Goal: Task Accomplishment & Management: Use online tool/utility

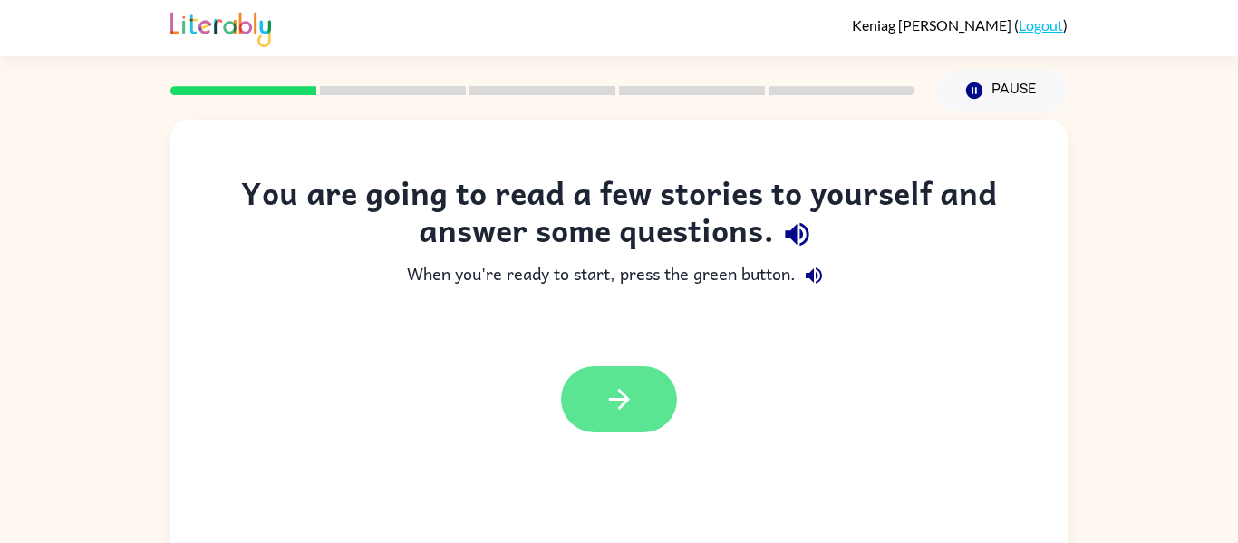
click at [650, 382] on button "button" at bounding box center [619, 399] width 116 height 66
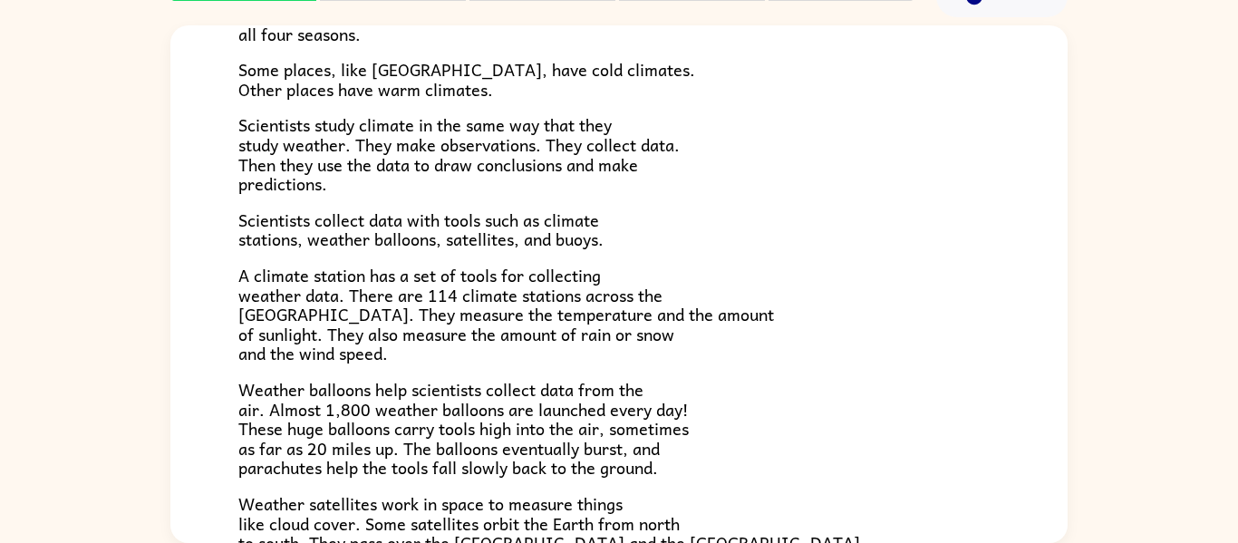
scroll to position [36, 0]
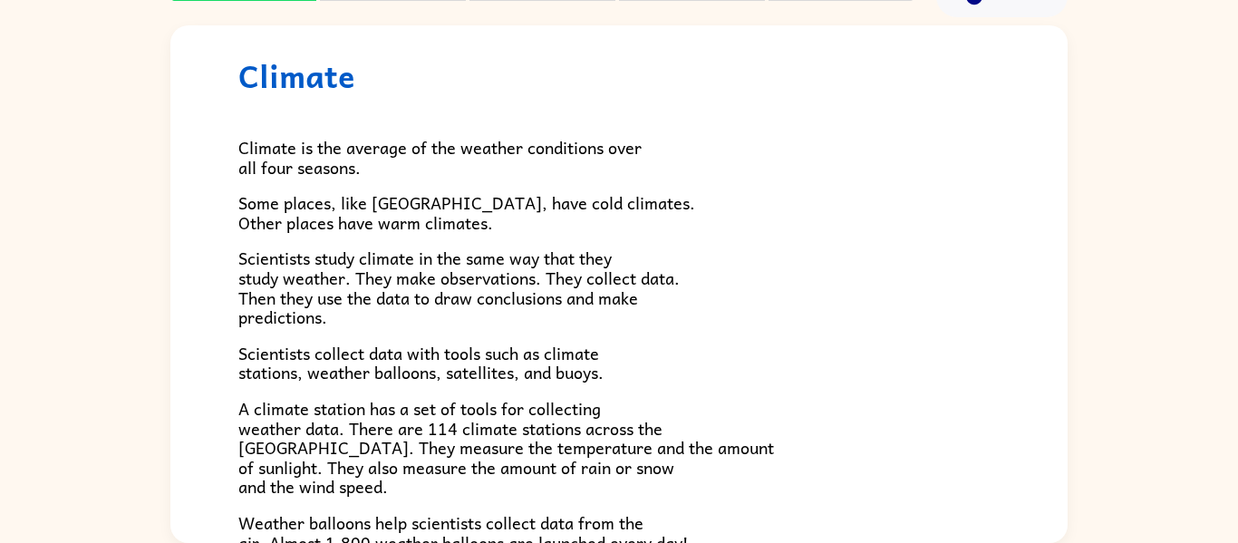
click at [740, 360] on p "Scientists collect data with tools such as climate stations, weather balloons, …" at bounding box center [618, 362] width 761 height 39
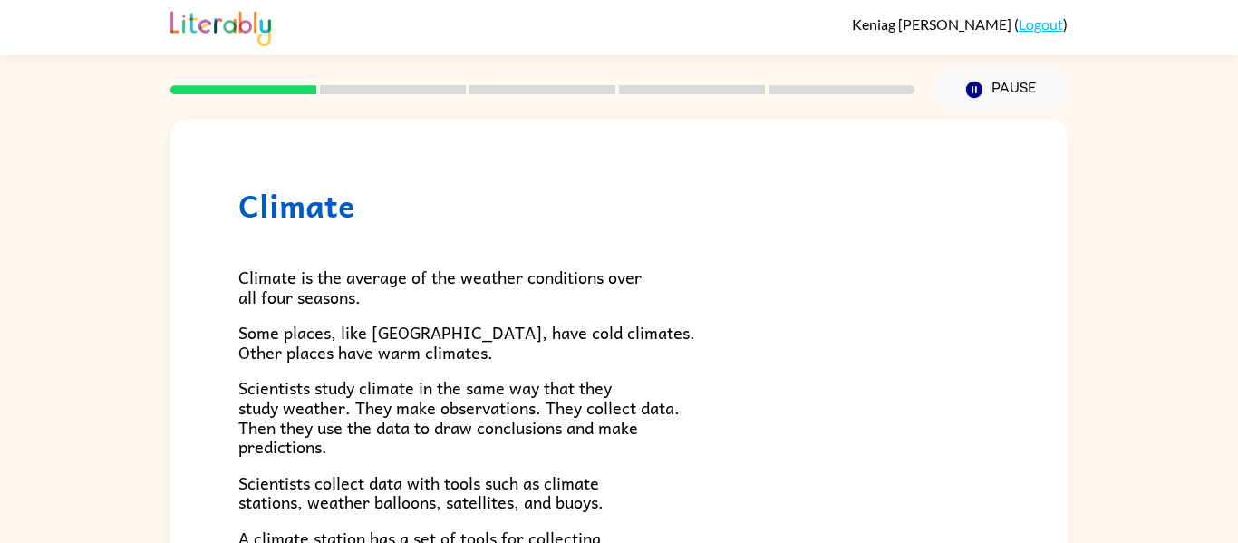
scroll to position [0, 0]
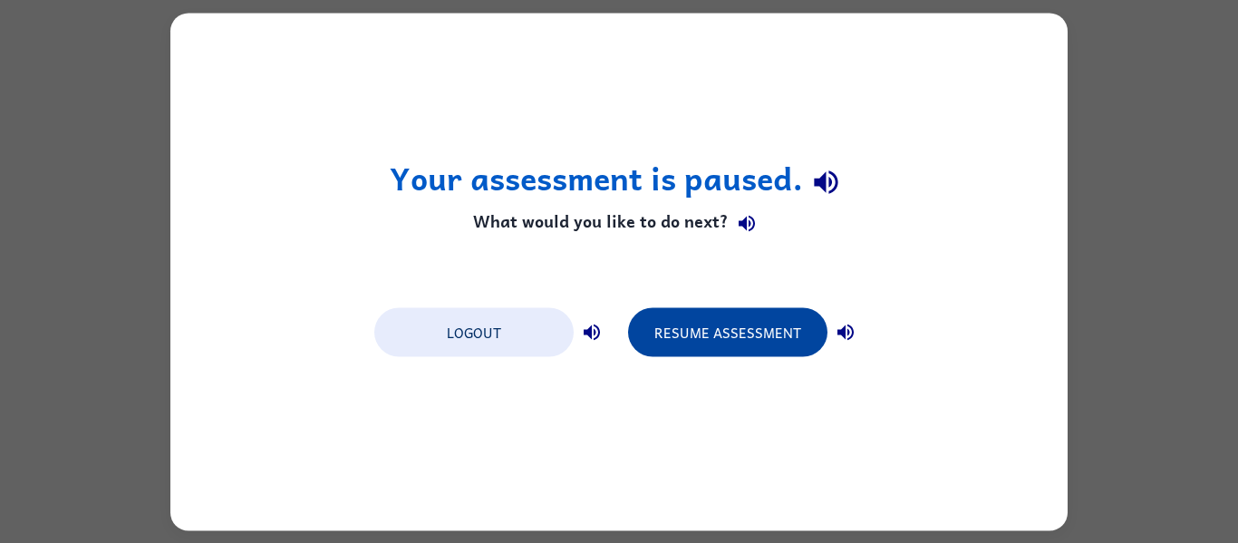
click at [727, 336] on button "Resume Assessment" at bounding box center [727, 331] width 199 height 49
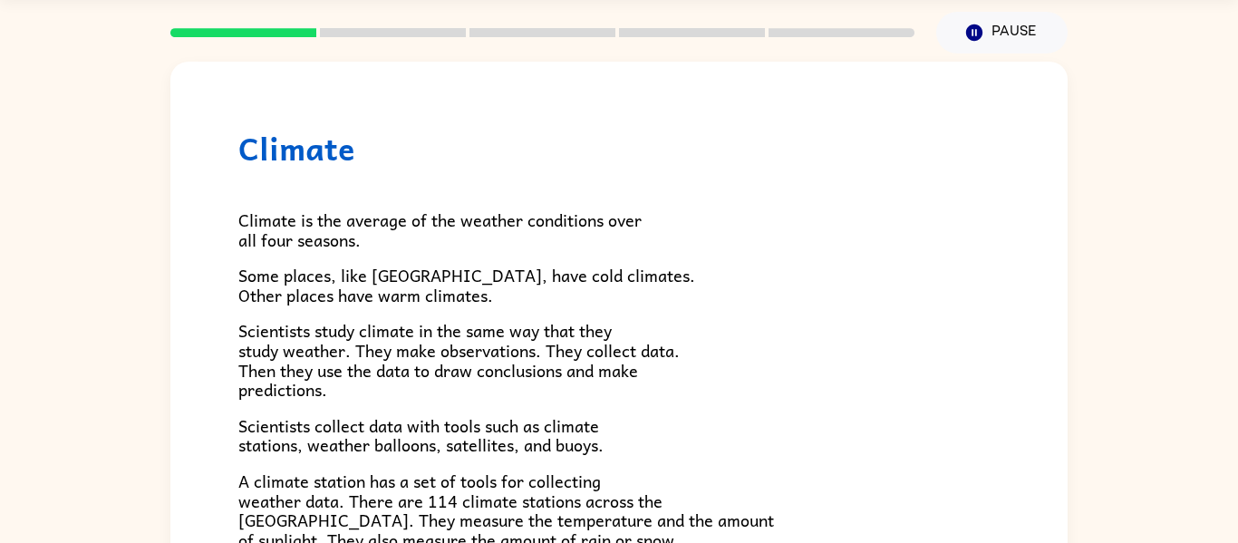
scroll to position [94, 0]
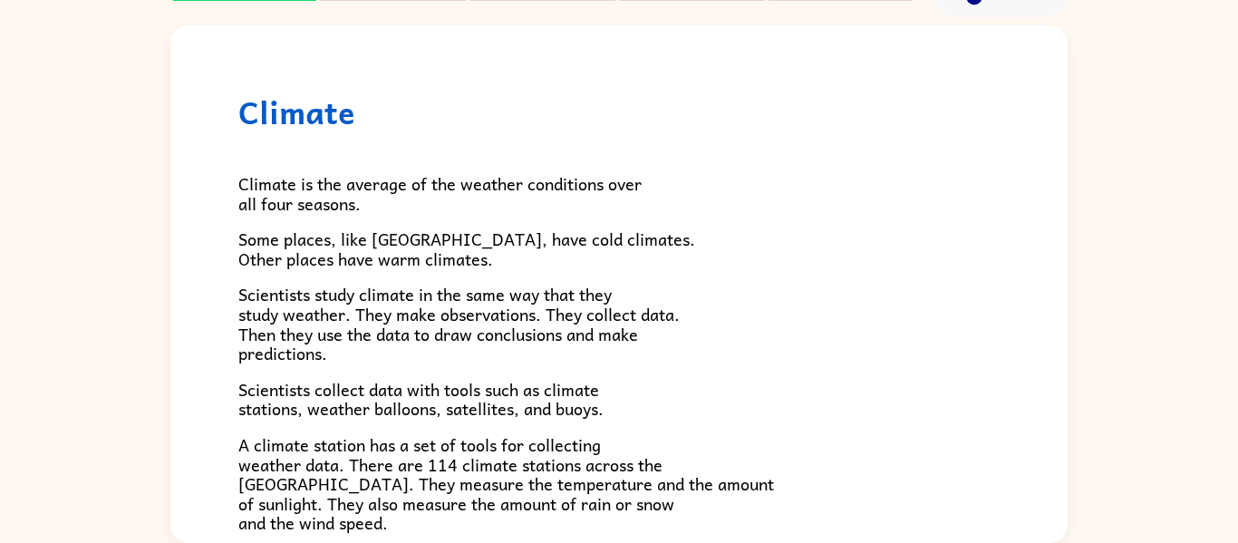
click at [1070, 274] on div "Climate Climate is the average of the weather conditions over all four seasons.…" at bounding box center [619, 279] width 1238 height 525
click at [1065, 270] on div "Climate Climate is the average of the weather conditions over all four seasons.…" at bounding box center [618, 490] width 897 height 930
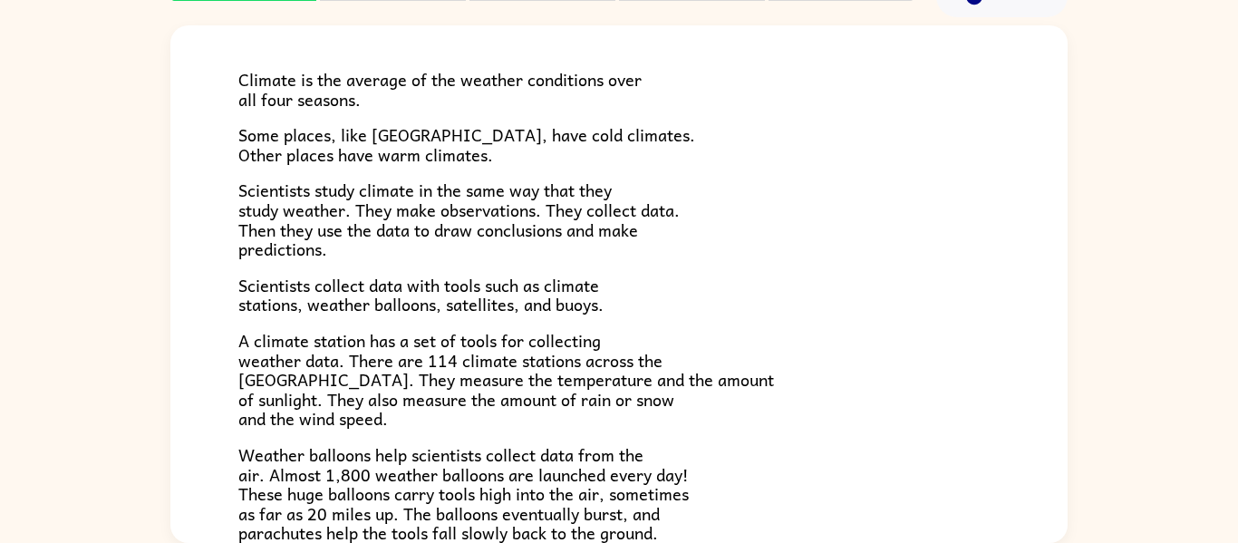
scroll to position [99, 0]
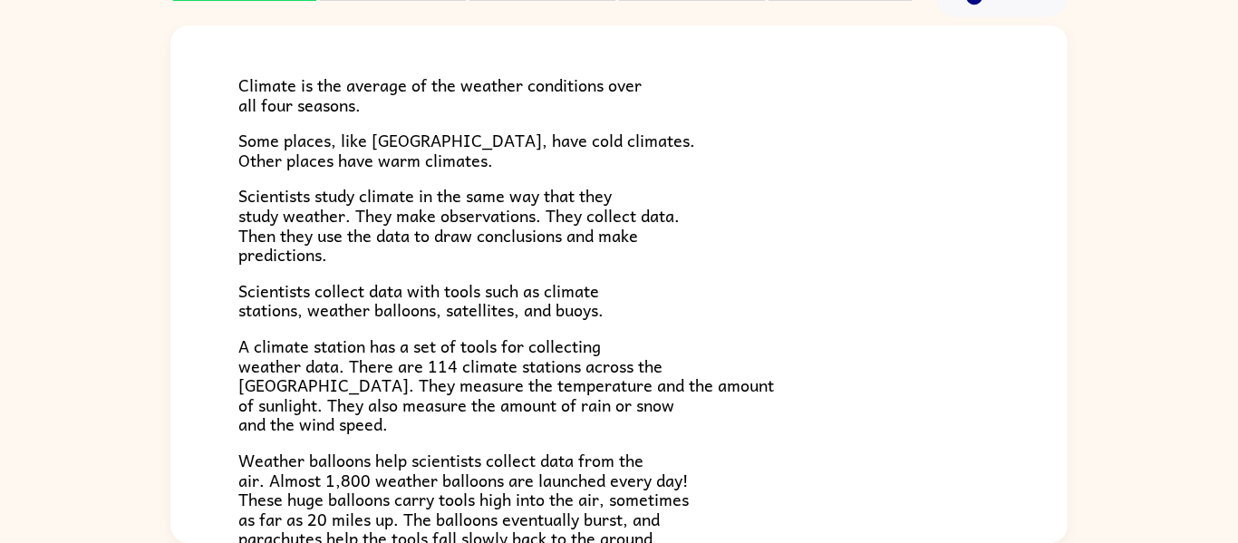
click at [1002, 284] on div "Climate Climate is the average of the weather conditions over all four seasons.…" at bounding box center [618, 392] width 897 height 930
click at [1085, 172] on div "Climate Climate is the average of the weather conditions over all four seasons.…" at bounding box center [619, 279] width 1238 height 525
click at [1025, 173] on div "Climate Climate is the average of the weather conditions over all four seasons.…" at bounding box center [618, 392] width 897 height 930
drag, startPoint x: 1026, startPoint y: 173, endPoint x: 1130, endPoint y: 111, distance: 121.5
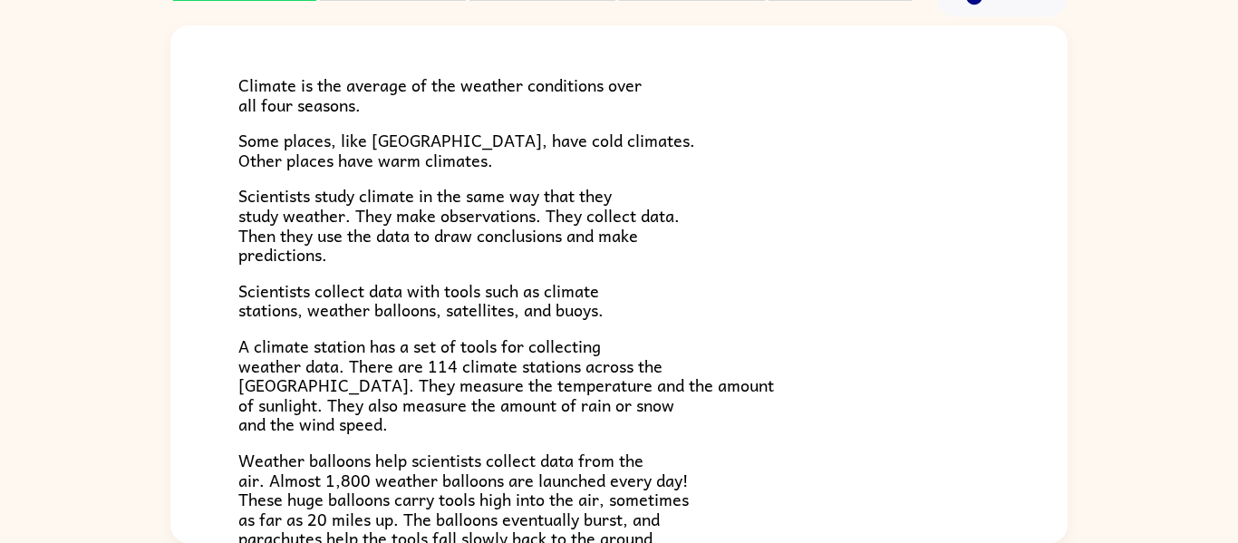
click at [1130, 111] on div "Climate Climate is the average of the weather conditions over all four seasons.…" at bounding box center [619, 279] width 1238 height 525
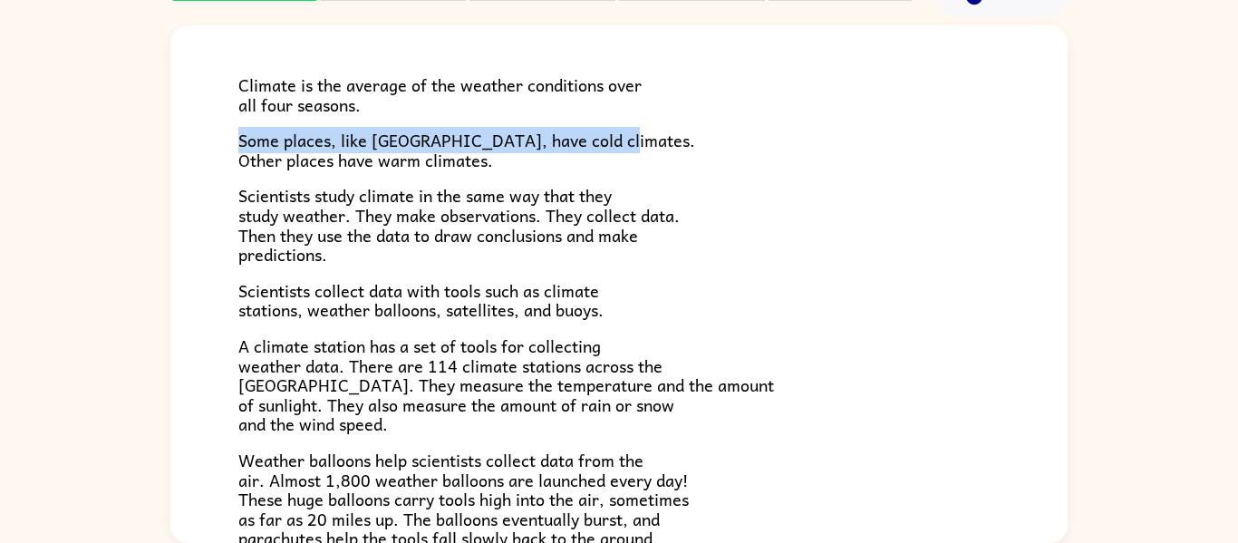
click at [1132, 115] on div "Climate Climate is the average of the weather conditions over all four seasons.…" at bounding box center [619, 279] width 1238 height 525
click at [1141, 96] on div "Climate Climate is the average of the weather conditions over all four seasons.…" at bounding box center [619, 279] width 1238 height 525
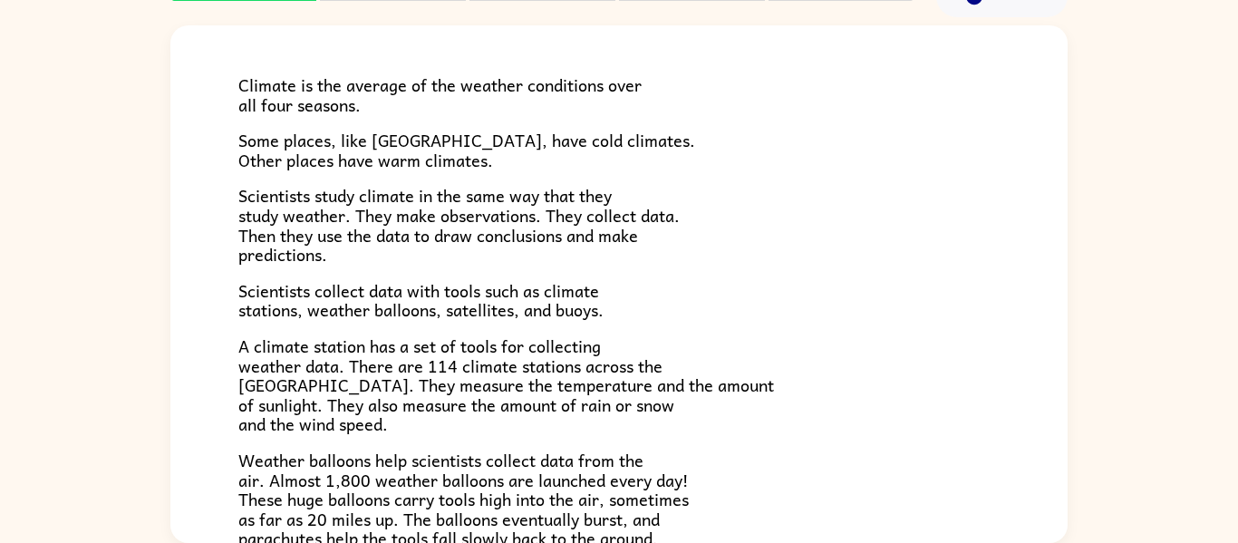
click at [1141, 96] on div "Climate Climate is the average of the weather conditions over all four seasons.…" at bounding box center [619, 279] width 1238 height 525
click at [1141, 97] on div "Climate Climate is the average of the weather conditions over all four seasons.…" at bounding box center [619, 279] width 1238 height 525
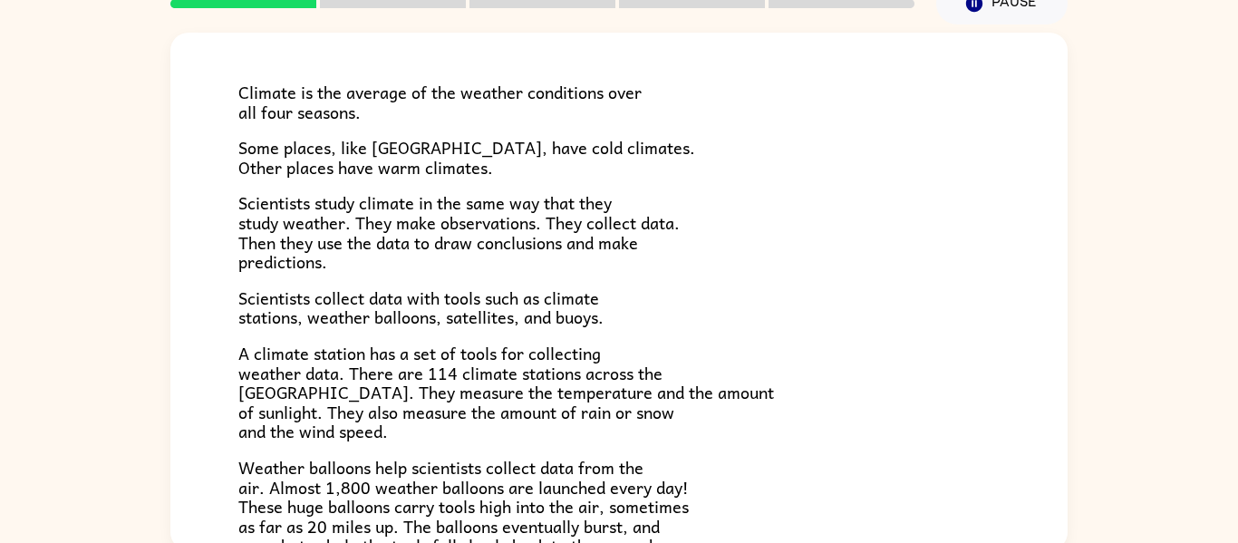
scroll to position [79, 0]
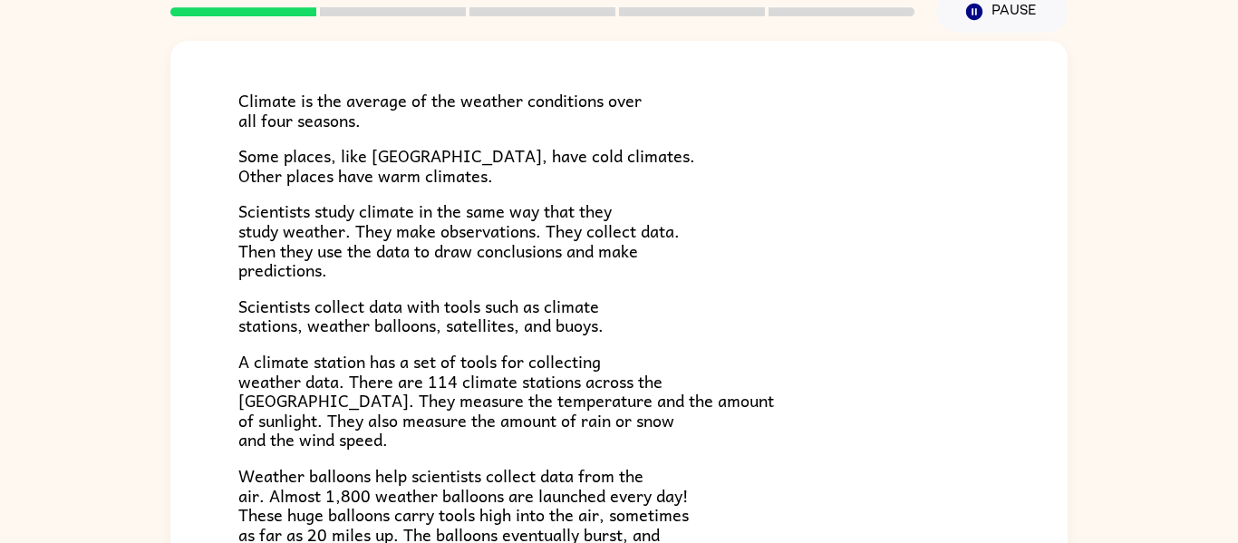
click at [1132, 91] on div "Climate Climate is the average of the weather conditions over all four seasons.…" at bounding box center [619, 295] width 1238 height 525
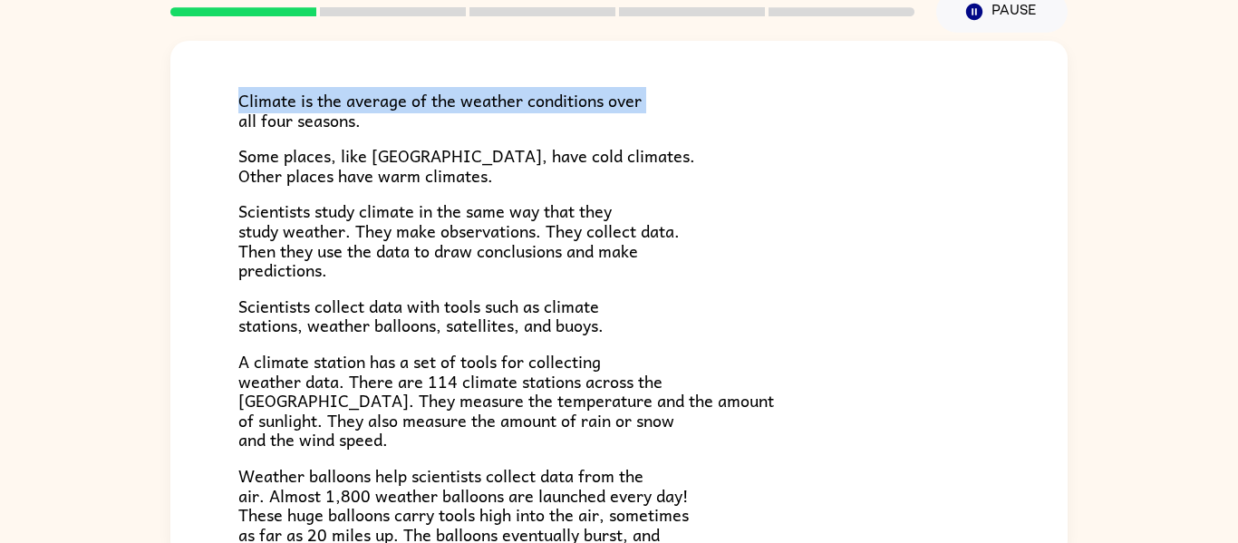
click at [1132, 91] on div "Climate Climate is the average of the weather conditions over all four seasons.…" at bounding box center [619, 295] width 1238 height 525
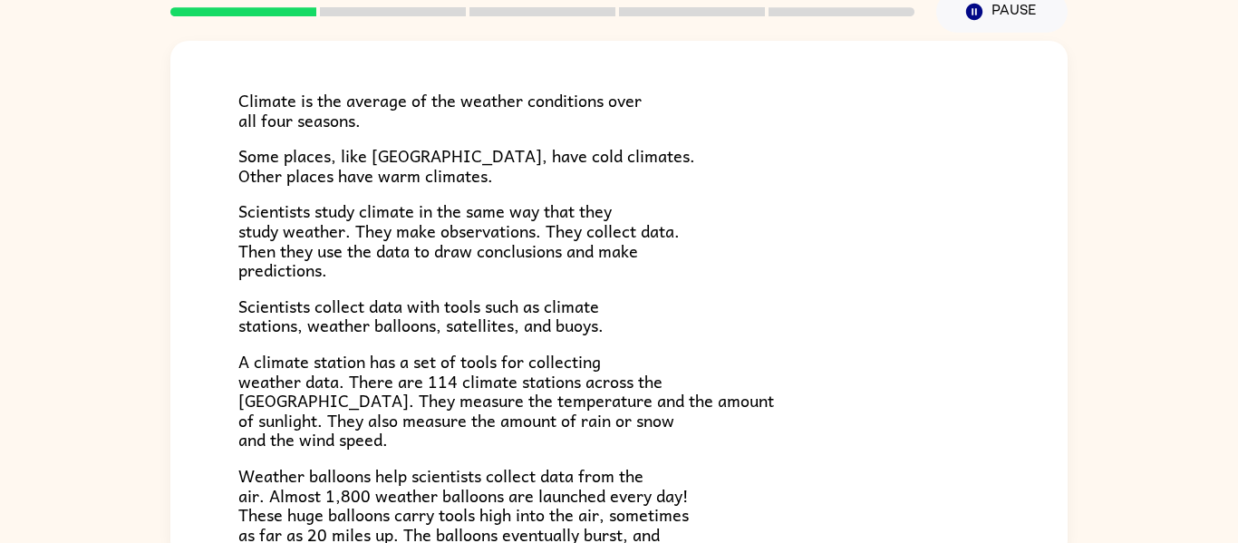
scroll to position [94, 0]
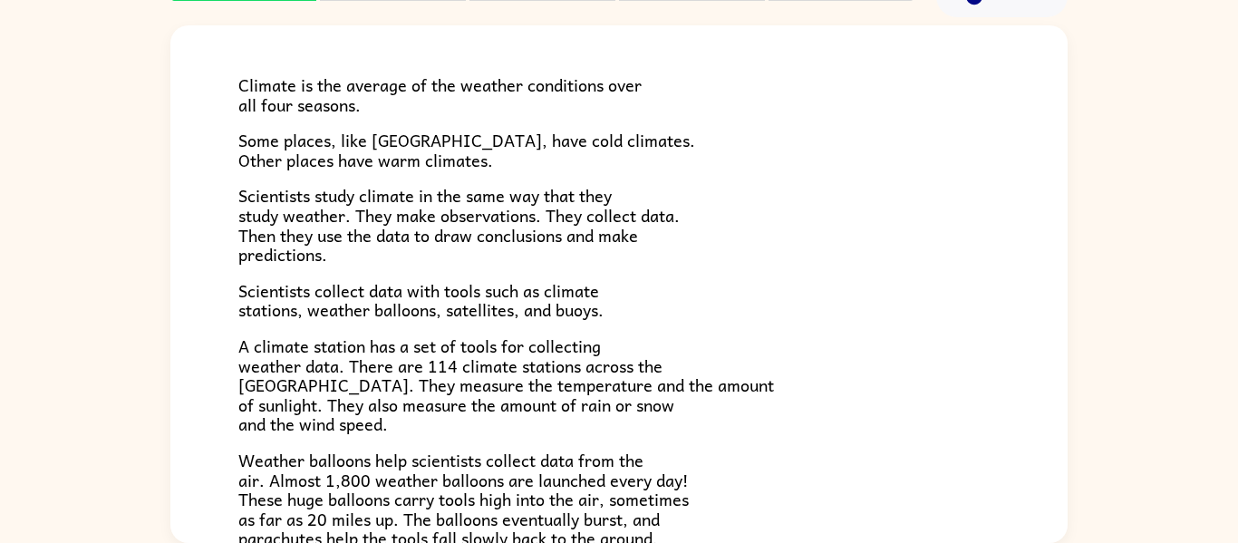
click at [1132, 91] on div "Climate Climate is the average of the weather conditions over all four seasons.…" at bounding box center [619, 279] width 1238 height 525
click at [1144, 65] on div "Climate Climate is the average of the weather conditions over all four seasons.…" at bounding box center [619, 279] width 1238 height 525
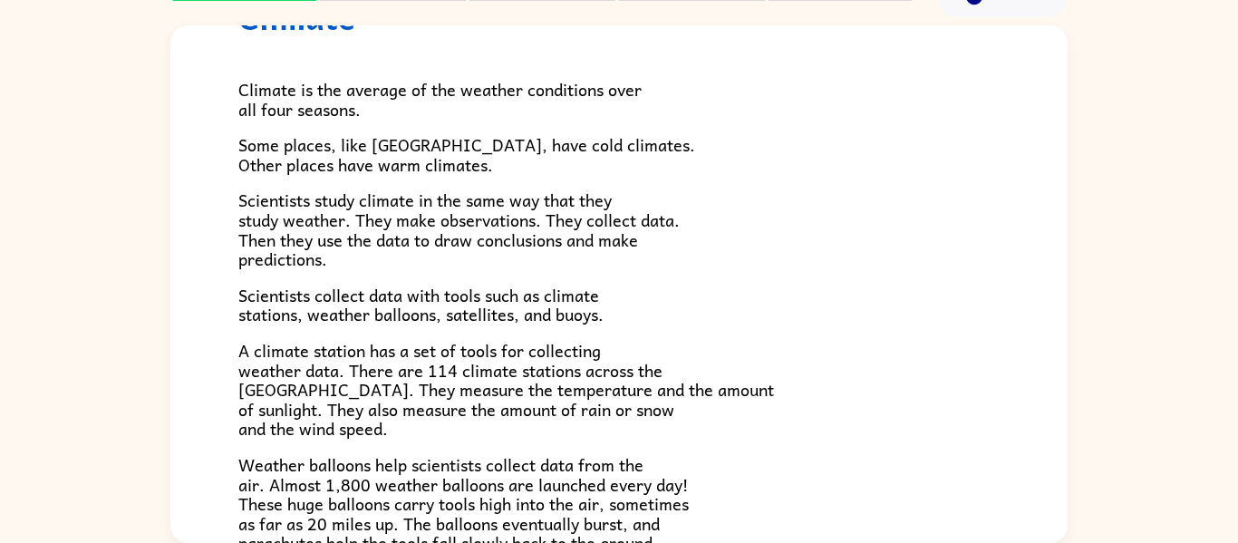
scroll to position [66, 0]
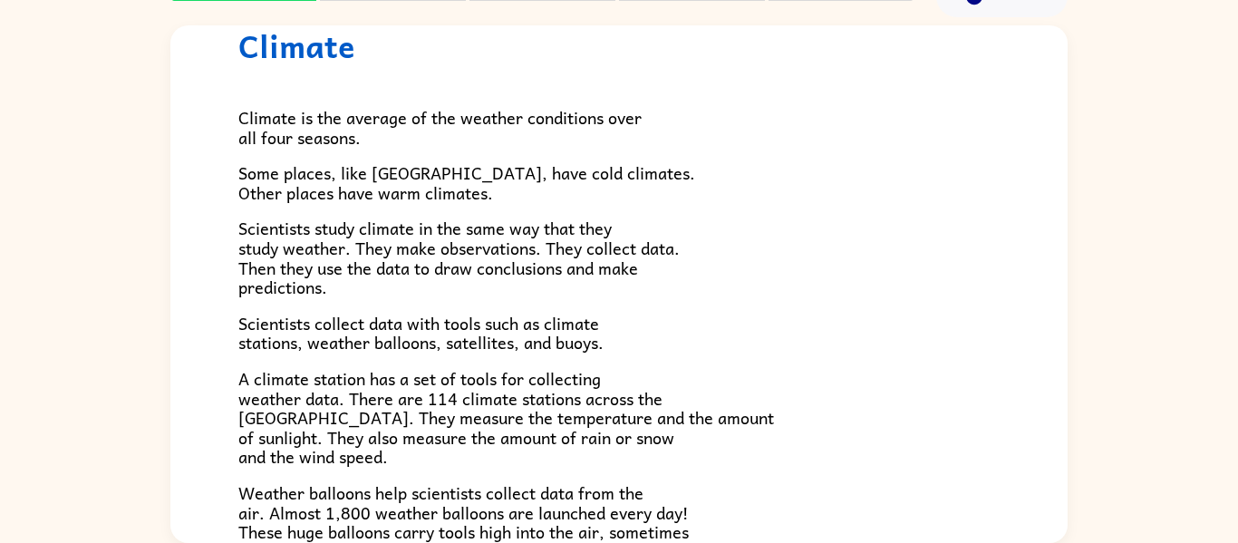
click at [974, 121] on p "Climate is the average of the weather conditions over all four seasons." at bounding box center [618, 127] width 761 height 39
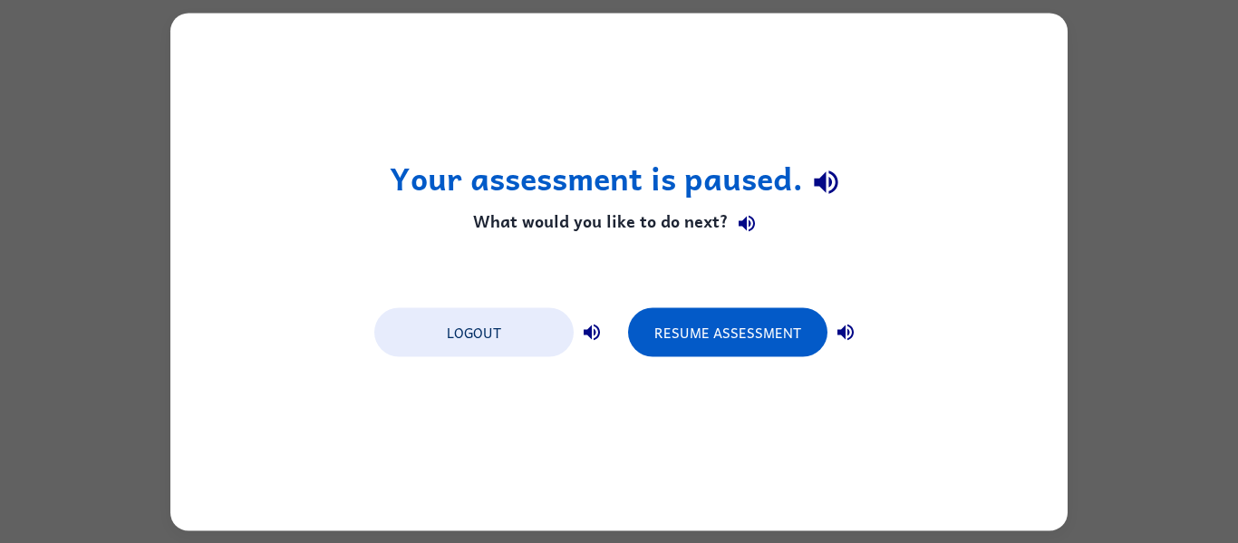
scroll to position [0, 0]
